Goal: Complete application form

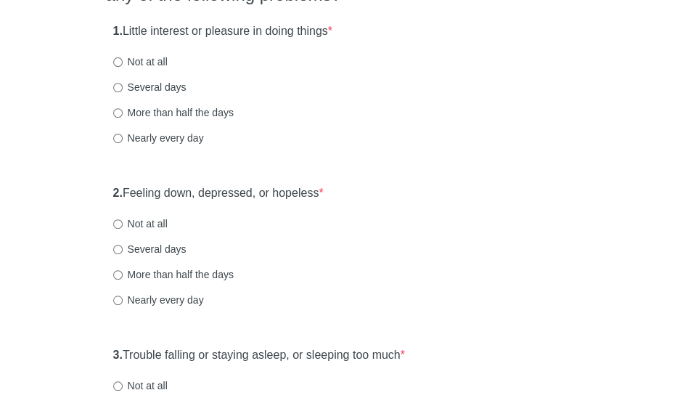
scroll to position [187, 0]
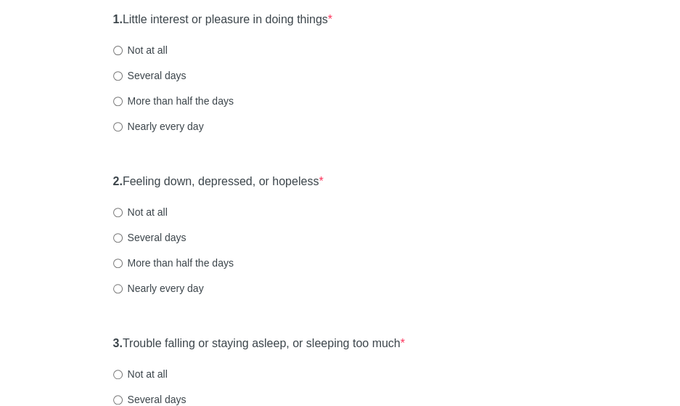
click at [145, 54] on label "Not at all" at bounding box center [140, 50] width 54 height 15
click at [123, 54] on input "Not at all" at bounding box center [117, 50] width 9 height 9
radio input "true"
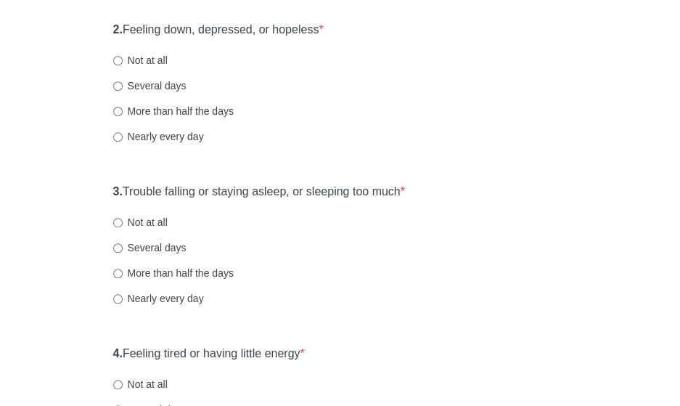
scroll to position [345, 0]
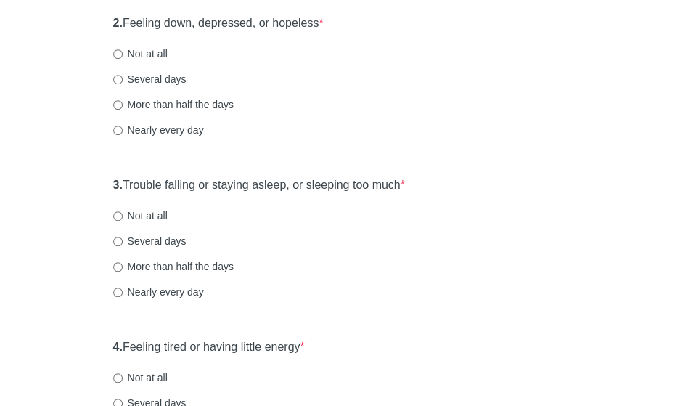
click at [161, 53] on label "Not at all" at bounding box center [140, 53] width 54 height 15
click at [123, 53] on input "Not at all" at bounding box center [117, 53] width 9 height 9
radio input "true"
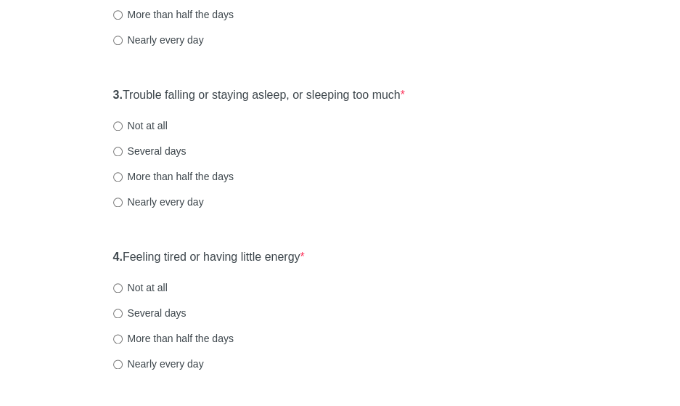
scroll to position [453, 0]
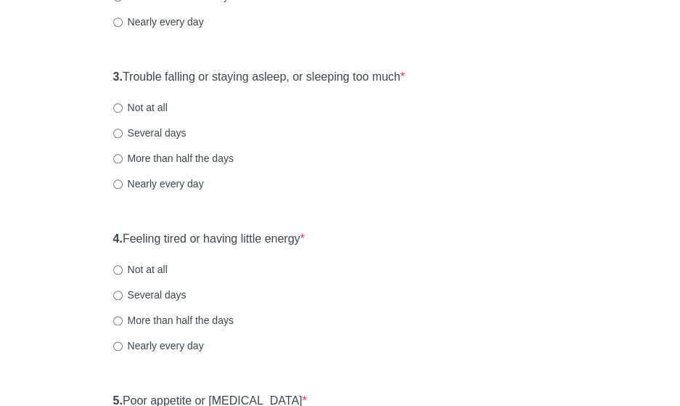
click at [147, 136] on label "Several days" at bounding box center [149, 132] width 73 height 15
click at [123, 136] on input "Several days" at bounding box center [117, 132] width 9 height 9
radio input "true"
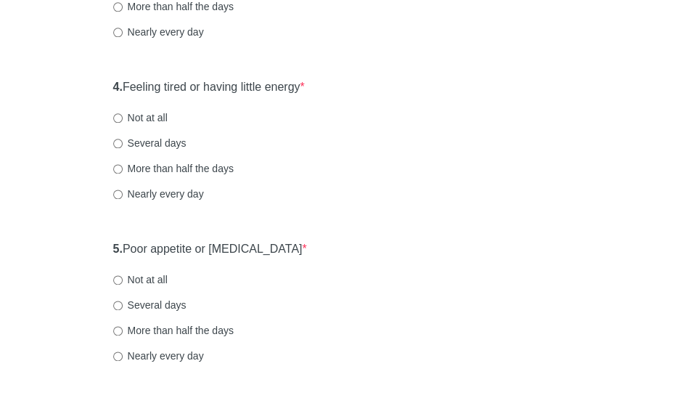
scroll to position [621, 0]
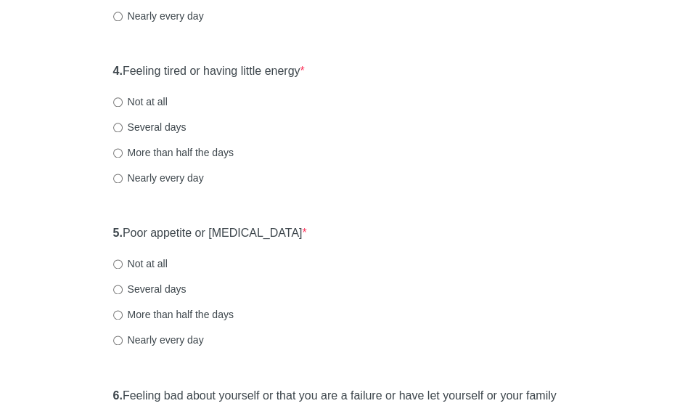
click at [164, 125] on label "Several days" at bounding box center [149, 127] width 73 height 15
click at [123, 125] on input "Several days" at bounding box center [117, 127] width 9 height 9
radio input "true"
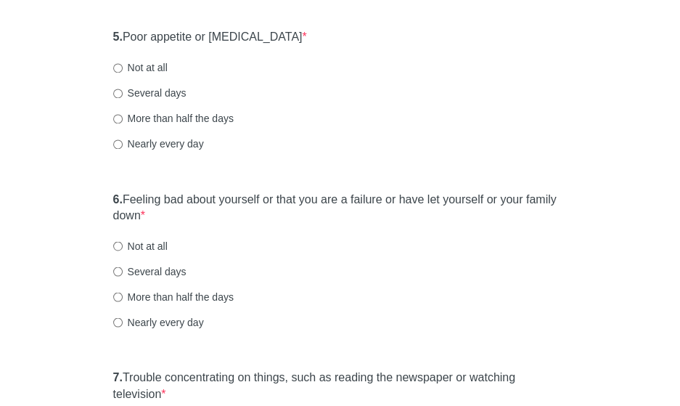
scroll to position [831, 0]
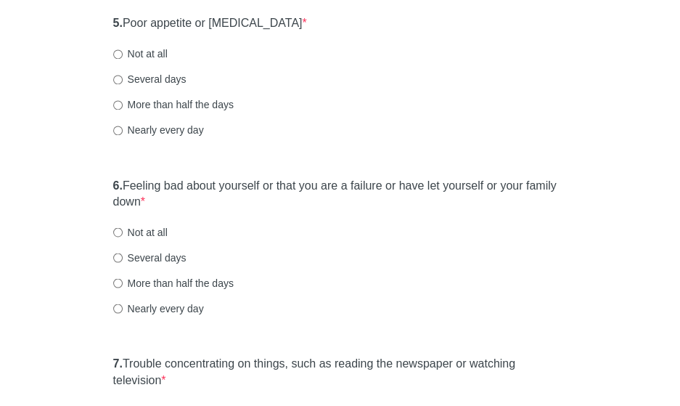
click at [139, 57] on label "Not at all" at bounding box center [140, 53] width 54 height 15
click at [123, 57] on input "Not at all" at bounding box center [117, 53] width 9 height 9
radio input "true"
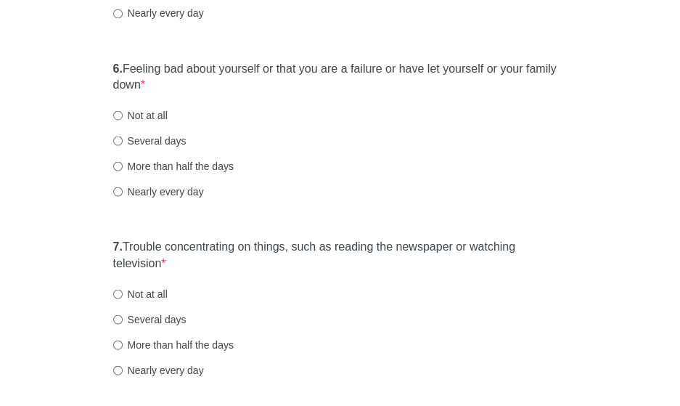
scroll to position [952, 0]
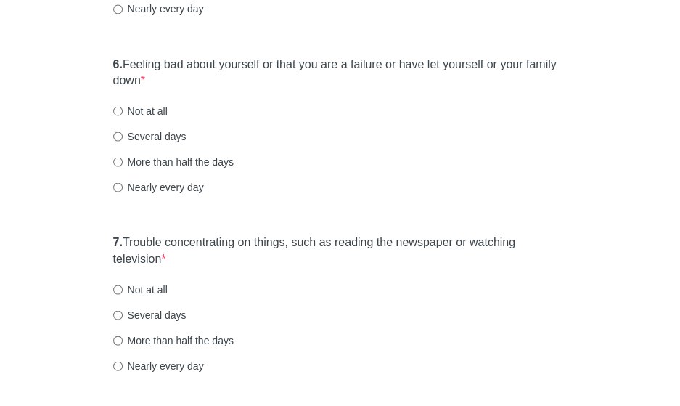
click at [160, 136] on label "Several days" at bounding box center [149, 135] width 73 height 15
click at [123, 136] on input "Several days" at bounding box center [117, 135] width 9 height 9
radio input "true"
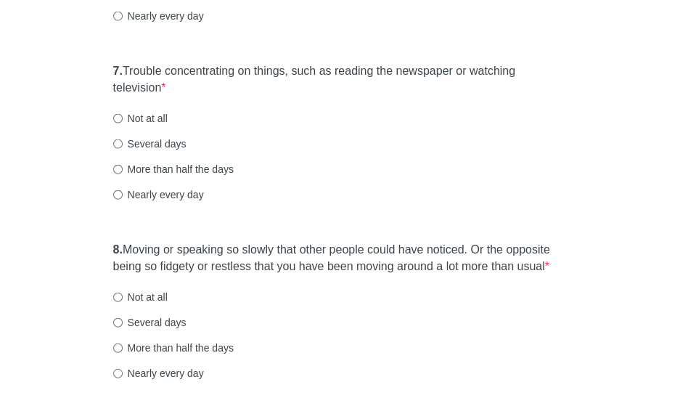
scroll to position [1136, 0]
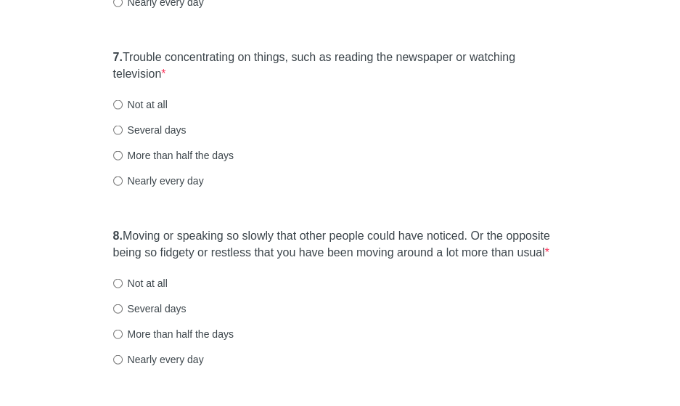
click at [156, 106] on label "Not at all" at bounding box center [140, 104] width 54 height 15
click at [123, 106] on input "Not at all" at bounding box center [117, 104] width 9 height 9
radio input "true"
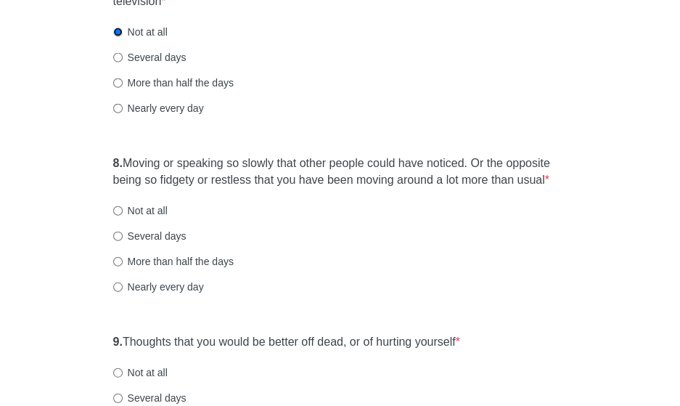
scroll to position [1258, 0]
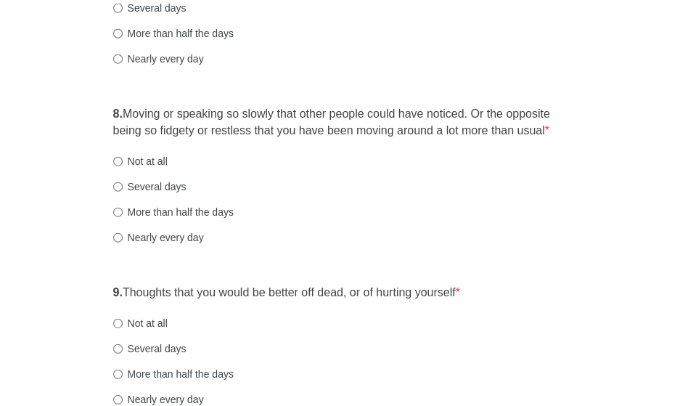
click at [171, 186] on label "Several days" at bounding box center [149, 186] width 73 height 15
click at [123, 186] on input "Several days" at bounding box center [117, 186] width 9 height 9
radio input "true"
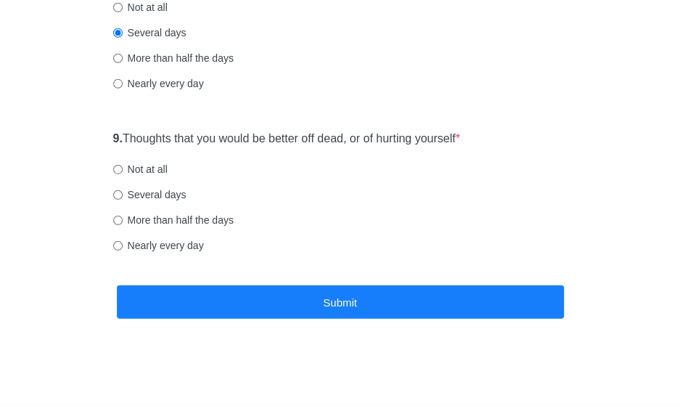
click at [131, 164] on label "Not at all" at bounding box center [140, 169] width 54 height 15
click at [123, 165] on input "Not at all" at bounding box center [117, 169] width 9 height 9
radio input "true"
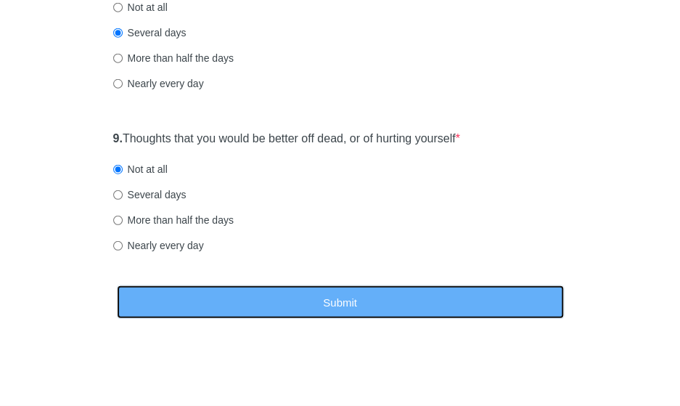
click at [217, 307] on button "Submit" at bounding box center [340, 302] width 447 height 34
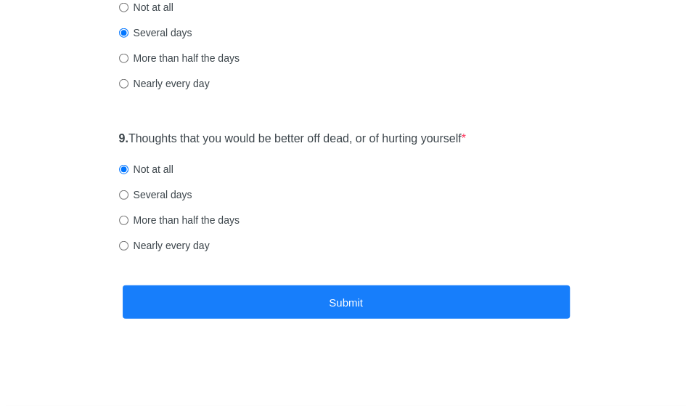
scroll to position [0, 0]
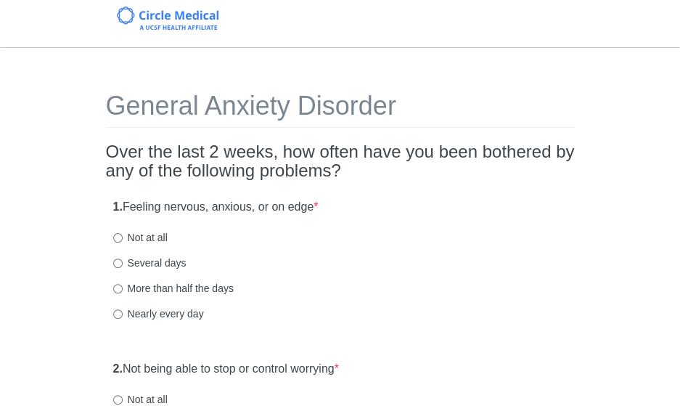
click at [170, 261] on label "Several days" at bounding box center [149, 262] width 73 height 15
click at [123, 261] on input "Several days" at bounding box center [117, 262] width 9 height 9
radio input "true"
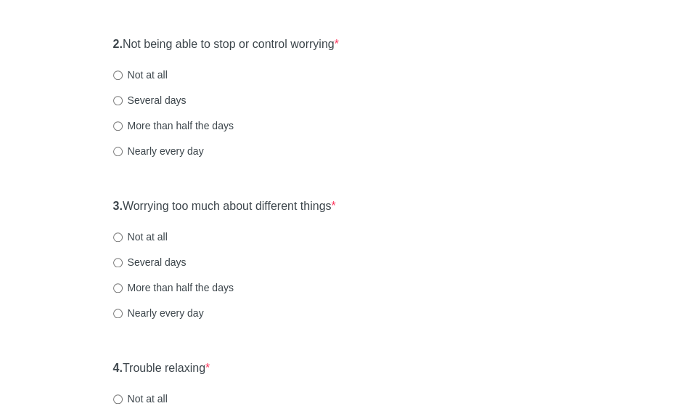
scroll to position [339, 0]
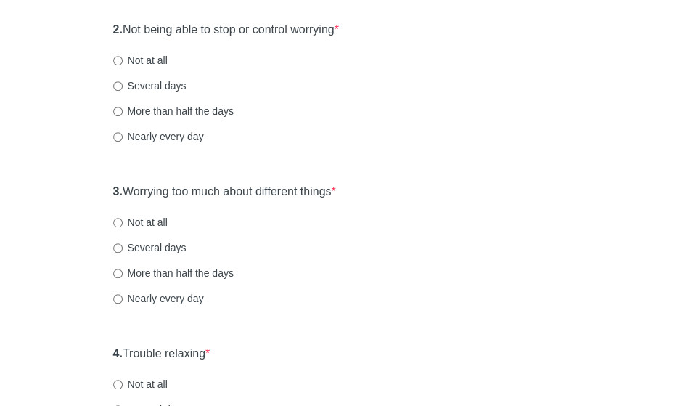
click at [149, 54] on label "Not at all" at bounding box center [140, 60] width 54 height 15
click at [123, 56] on input "Not at all" at bounding box center [117, 60] width 9 height 9
radio input "true"
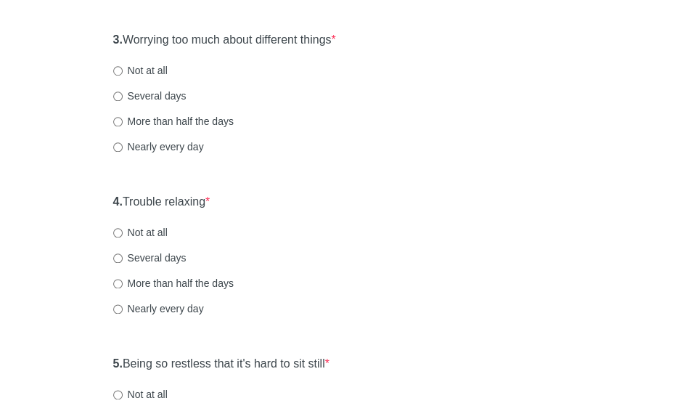
scroll to position [509, 0]
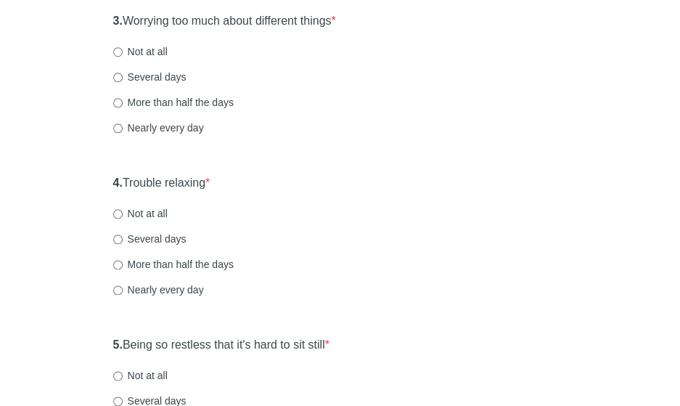
click at [133, 47] on label "Not at all" at bounding box center [140, 51] width 54 height 15
click at [123, 47] on input "Not at all" at bounding box center [117, 51] width 9 height 9
radio input "true"
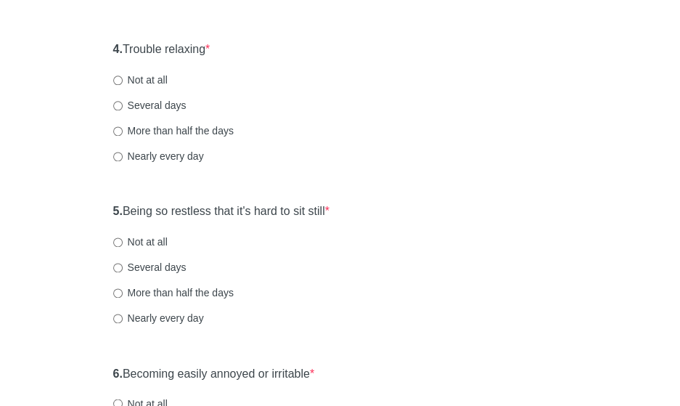
scroll to position [664, 0]
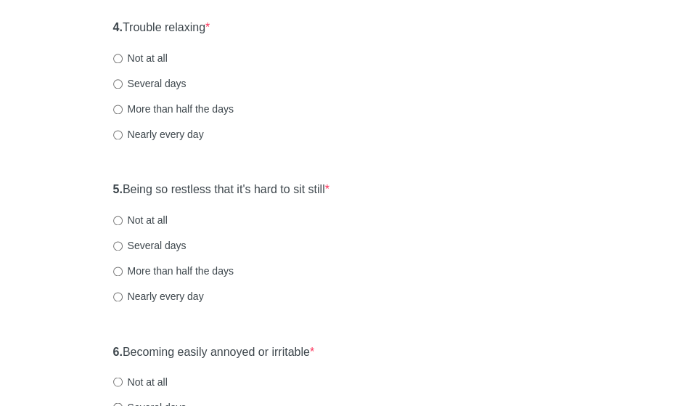
click at [157, 110] on label "More than half the days" at bounding box center [173, 109] width 120 height 15
click at [123, 110] on input "More than half the days" at bounding box center [117, 108] width 9 height 9
radio input "true"
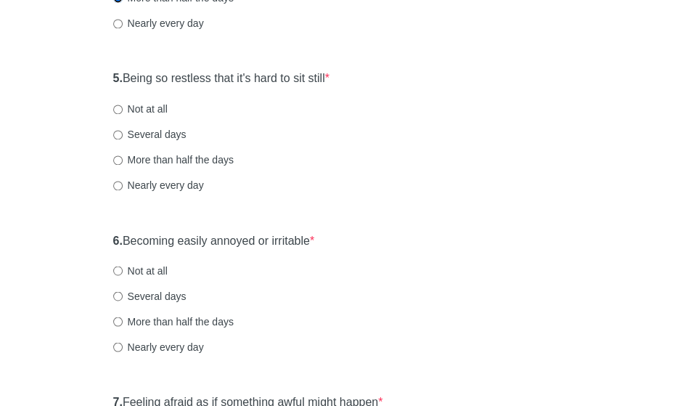
scroll to position [796, 0]
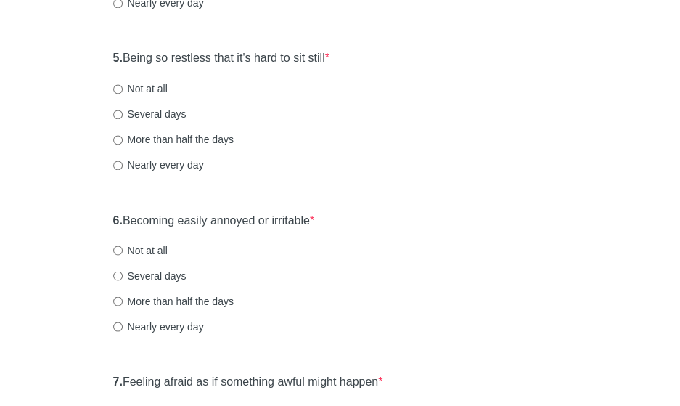
click at [196, 136] on label "More than half the days" at bounding box center [173, 139] width 120 height 15
click at [123, 136] on input "More than half the days" at bounding box center [117, 139] width 9 height 9
radio input "true"
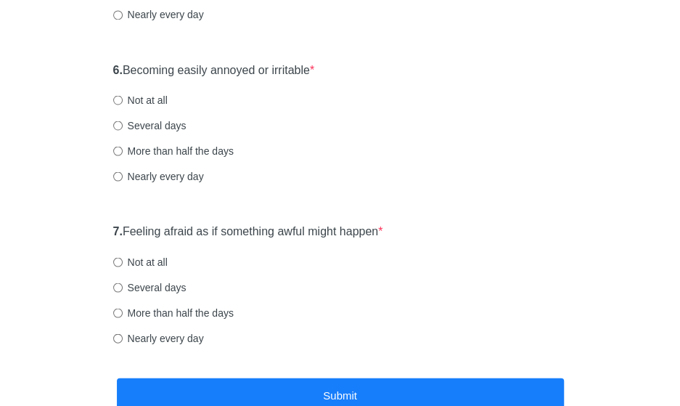
scroll to position [977, 0]
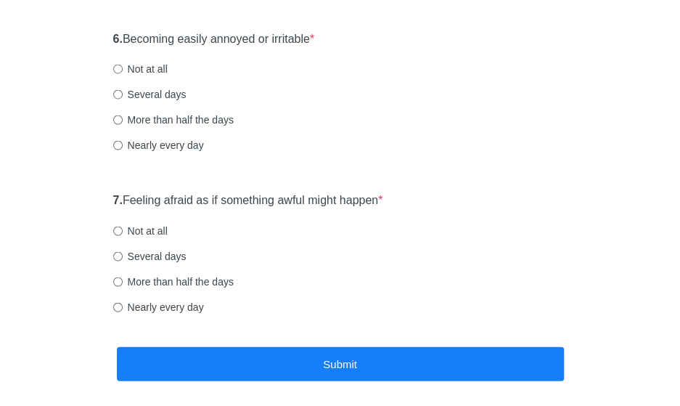
click at [151, 61] on label "Not at all" at bounding box center [140, 68] width 54 height 15
click at [123, 64] on input "Not at all" at bounding box center [117, 68] width 9 height 9
radio input "true"
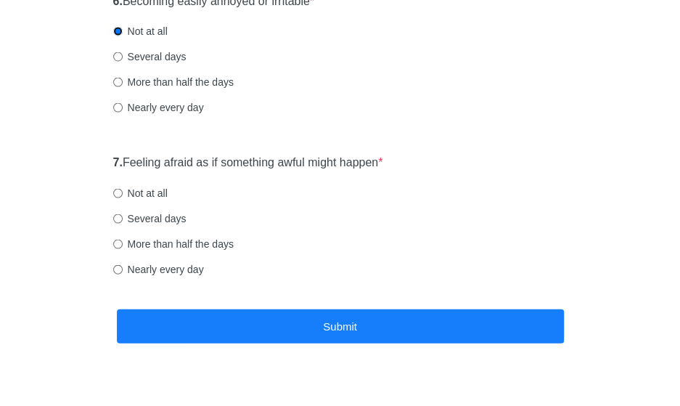
scroll to position [1039, 0]
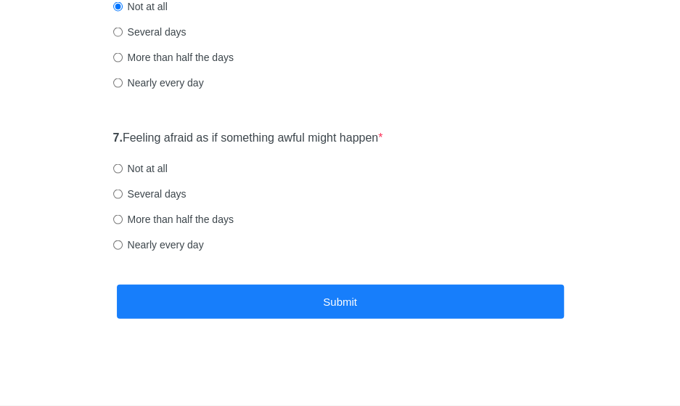
click at [138, 159] on div "7. Feeling afraid as if something awful might happen * Not at all Several days …" at bounding box center [340, 198] width 469 height 151
click at [138, 170] on label "Not at all" at bounding box center [140, 168] width 54 height 15
click at [123, 170] on input "Not at all" at bounding box center [117, 168] width 9 height 9
radio input "true"
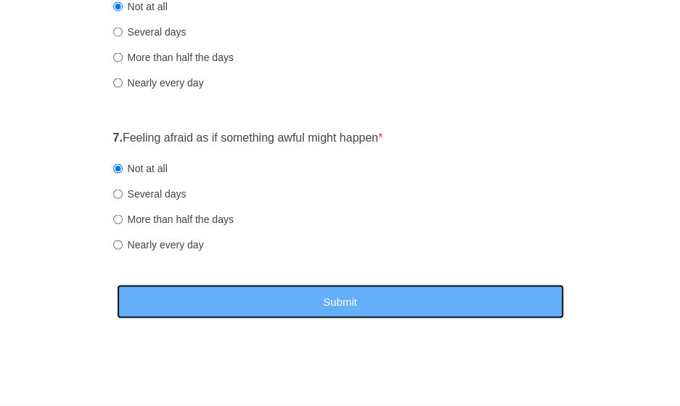
click at [452, 295] on button "Submit" at bounding box center [340, 301] width 447 height 34
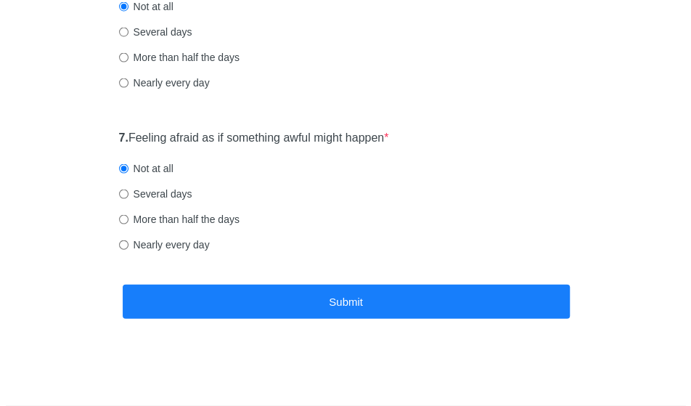
scroll to position [0, 0]
